Goal: Task Accomplishment & Management: Use online tool/utility

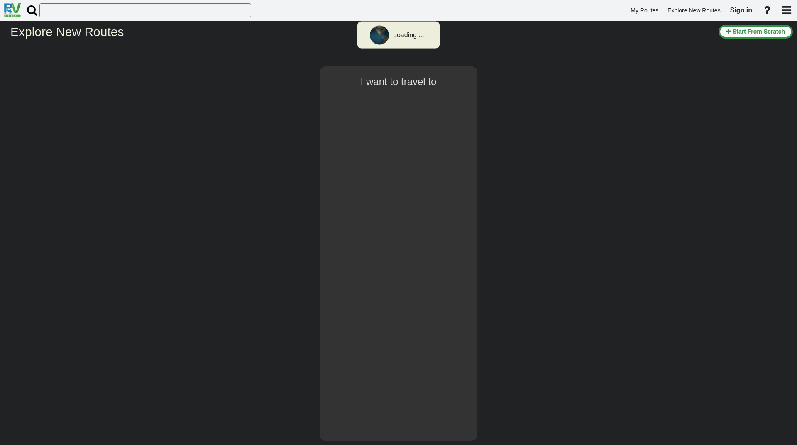
select select "number:2"
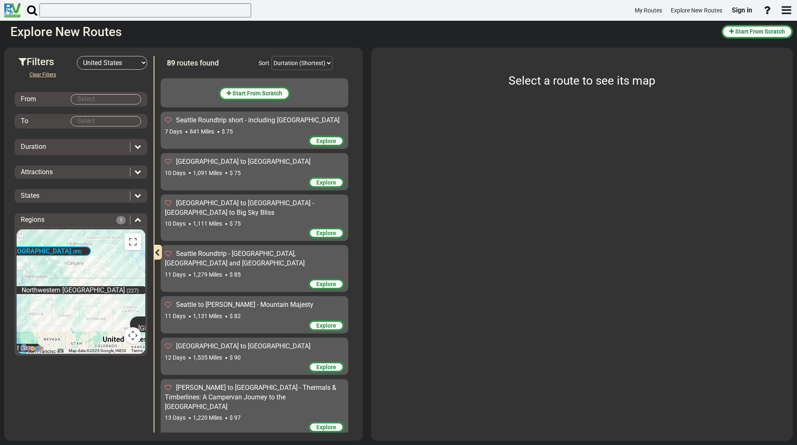
click at [78, 146] on div "Duration" at bounding box center [73, 147] width 105 height 10
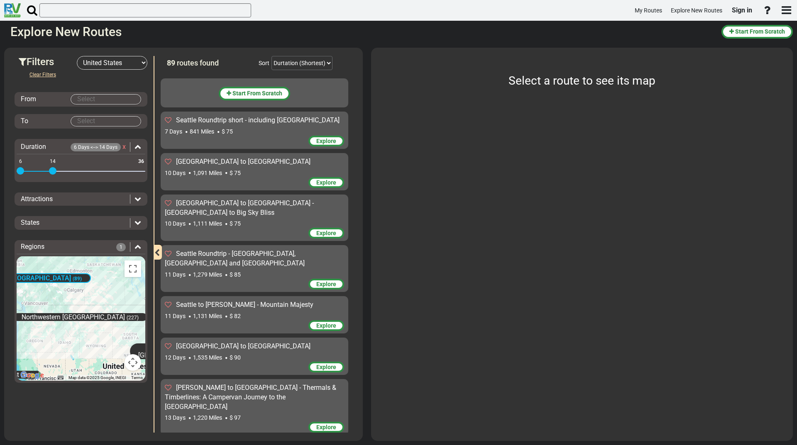
drag, startPoint x: 141, startPoint y: 169, endPoint x: 54, endPoint y: 164, distance: 87.3
click at [54, 171] on div "6 36 6 14" at bounding box center [81, 172] width 129 height 2
click at [139, 198] on icon at bounding box center [137, 198] width 7 height 7
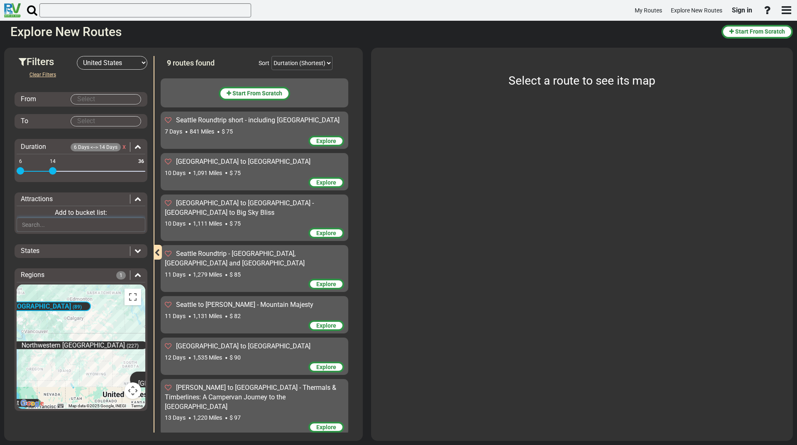
click at [114, 227] on input "text" at bounding box center [81, 225] width 129 height 14
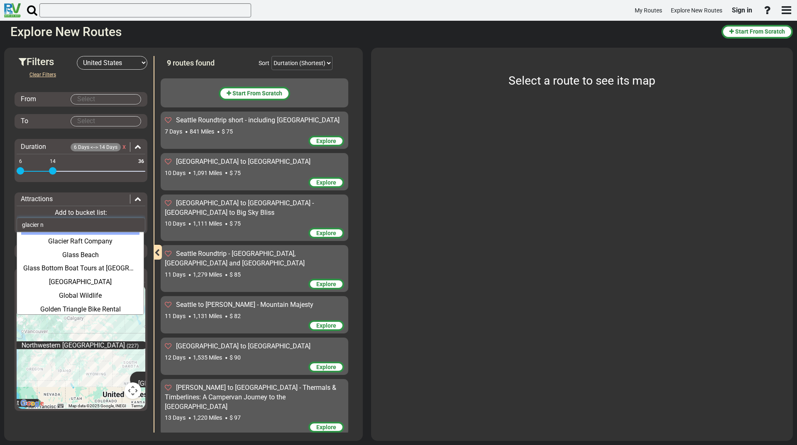
scroll to position [228, 0]
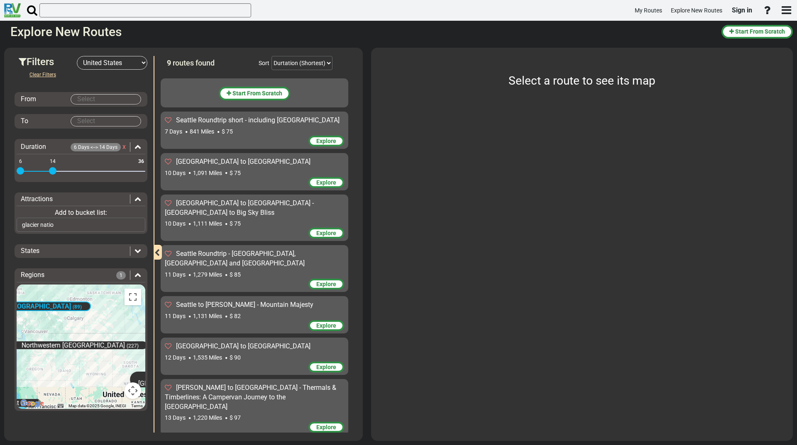
click at [139, 195] on icon at bounding box center [137, 198] width 7 height 7
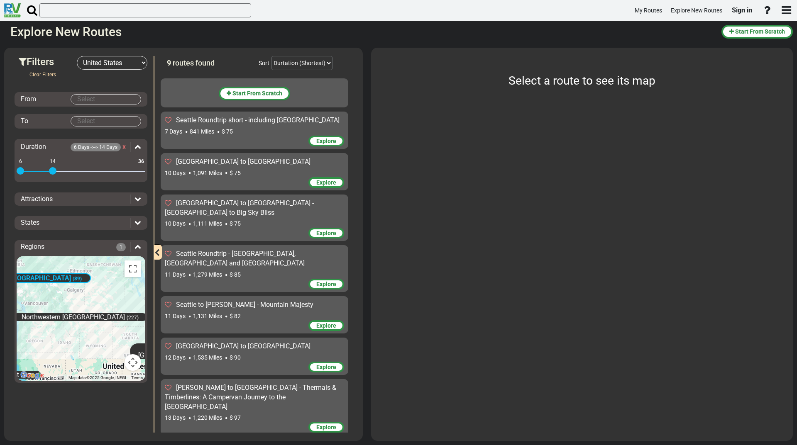
click at [132, 200] on div at bounding box center [135, 200] width 11 height 10
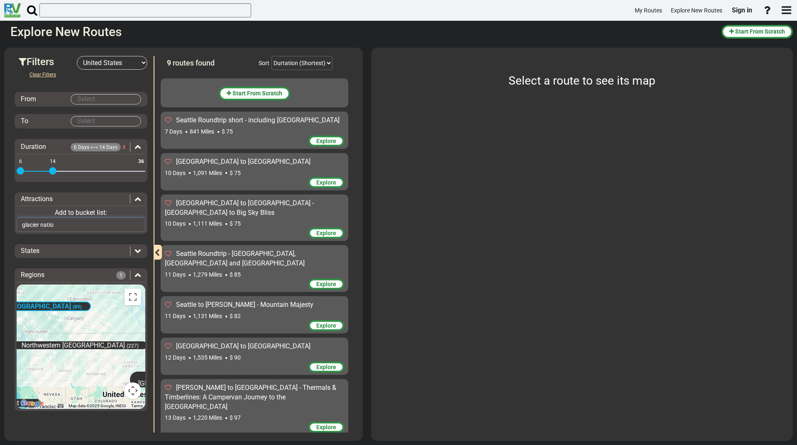
click at [90, 222] on input "glacier natio" at bounding box center [81, 225] width 129 height 14
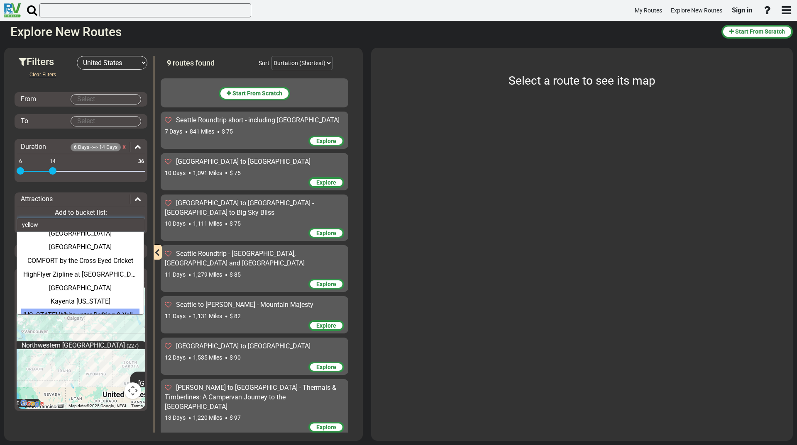
scroll to position [0, 0]
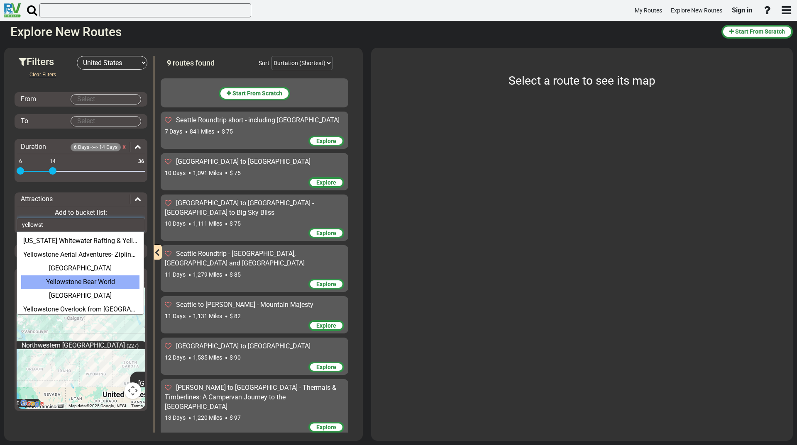
type input "yellowst"
click at [105, 278] on div "Yellowstone Bear World" at bounding box center [80, 282] width 118 height 14
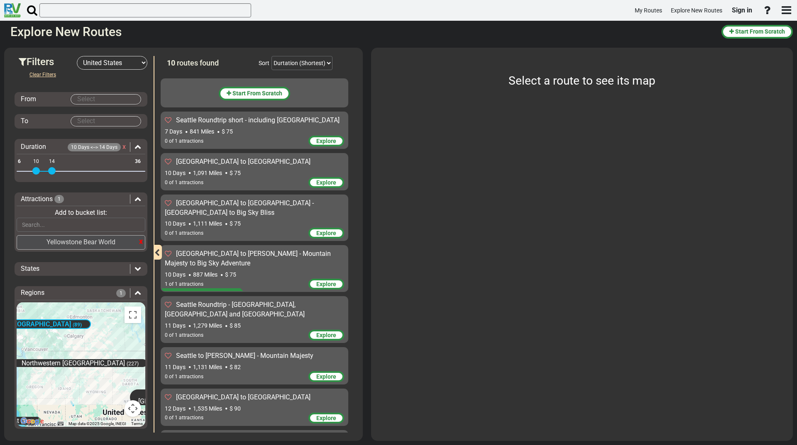
drag, startPoint x: 20, startPoint y: 171, endPoint x: 37, endPoint y: 171, distance: 17.0
click at [37, 171] on span at bounding box center [35, 170] width 7 height 7
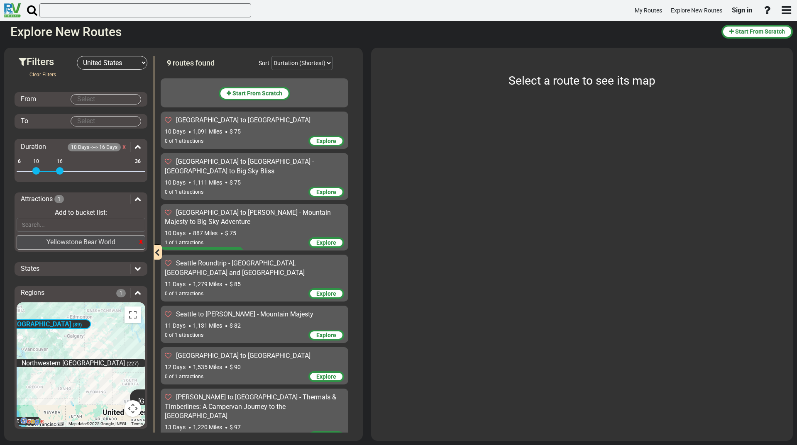
drag, startPoint x: 51, startPoint y: 172, endPoint x: 60, endPoint y: 171, distance: 9.6
click at [60, 171] on span at bounding box center [59, 170] width 7 height 7
drag, startPoint x: 59, startPoint y: 171, endPoint x: 73, endPoint y: 170, distance: 14.2
click at [73, 170] on span at bounding box center [75, 170] width 7 height 7
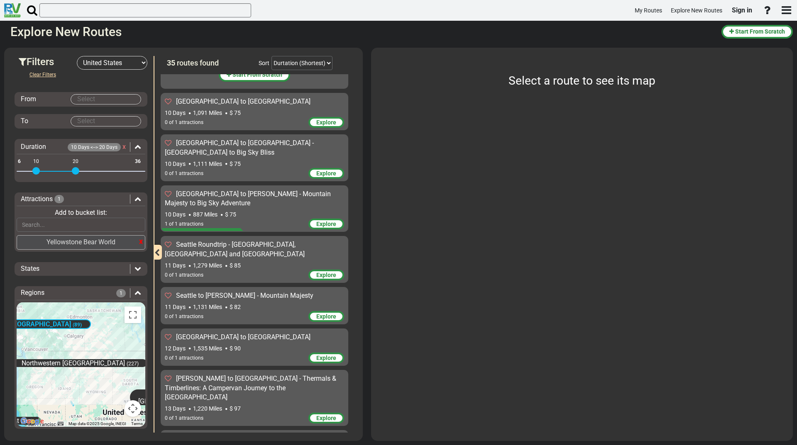
scroll to position [10, 0]
